Goal: Information Seeking & Learning: Understand process/instructions

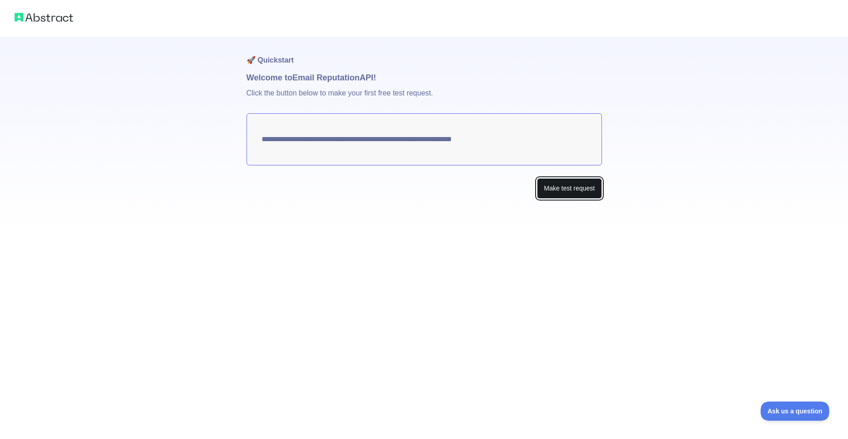
click at [585, 190] on button "Make test request" at bounding box center [569, 188] width 64 height 21
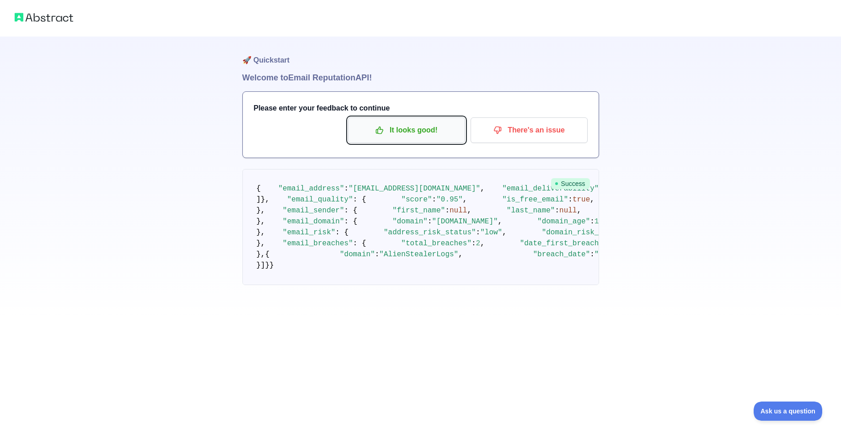
click at [446, 128] on p "It looks good!" at bounding box center [406, 131] width 103 height 16
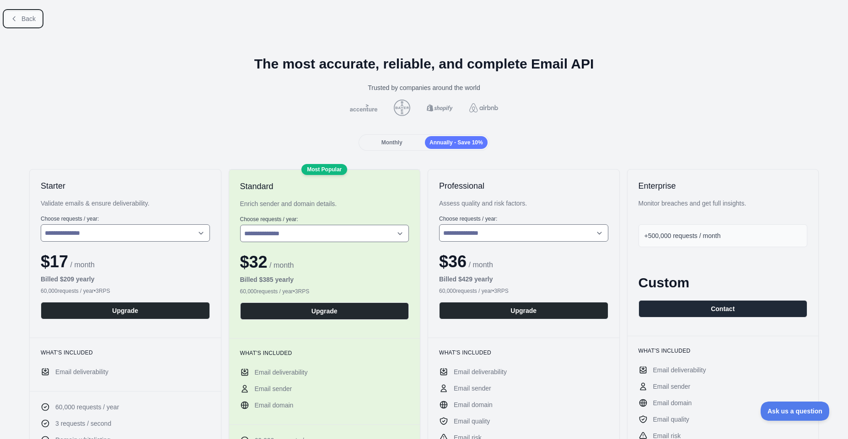
click at [24, 18] on span "Back" at bounding box center [28, 18] width 14 height 7
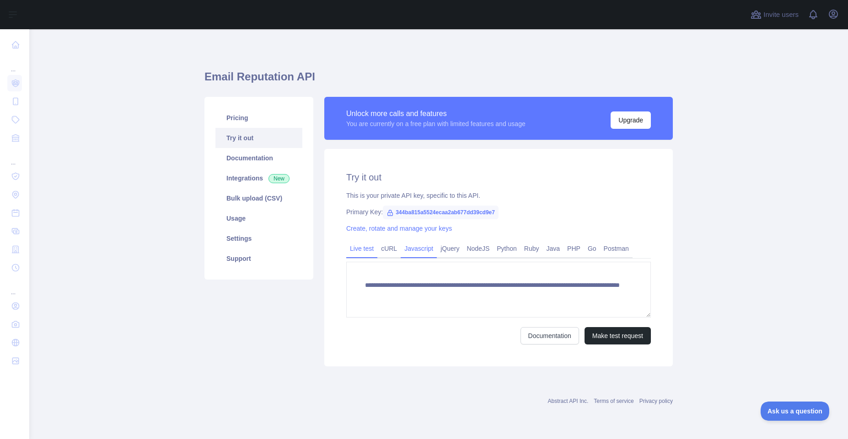
click at [409, 254] on link "Javascript" at bounding box center [418, 248] width 36 height 15
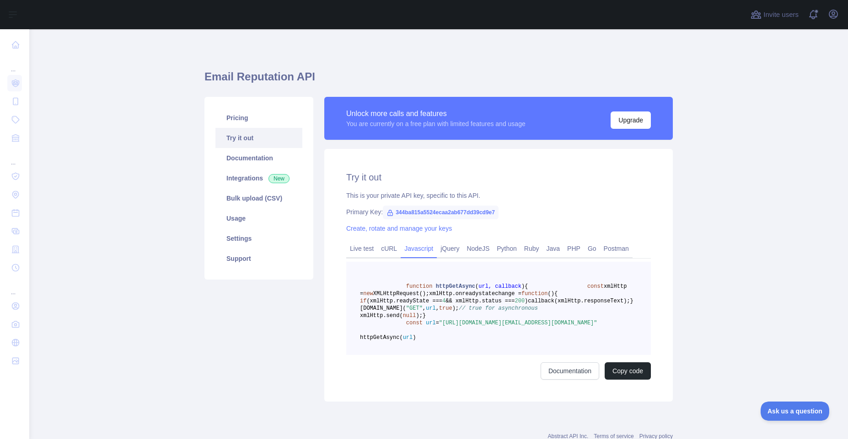
drag, startPoint x: 583, startPoint y: 368, endPoint x: 402, endPoint y: 360, distance: 181.7
click at [402, 355] on pre "function httpGetAsync ( url, callback ) { const xmlHttp = new XMLHttpRequest();…" at bounding box center [498, 308] width 304 height 93
copy span "const url = "[URL][DOMAIN_NAME][EMAIL_ADDRESS][DOMAIN_NAME]""
click at [528, 304] on span "callback(xmlHttp.responseText);" at bounding box center [579, 301] width 102 height 6
click at [368, 247] on link "Live test" at bounding box center [361, 248] width 31 height 15
